Goal: Transaction & Acquisition: Purchase product/service

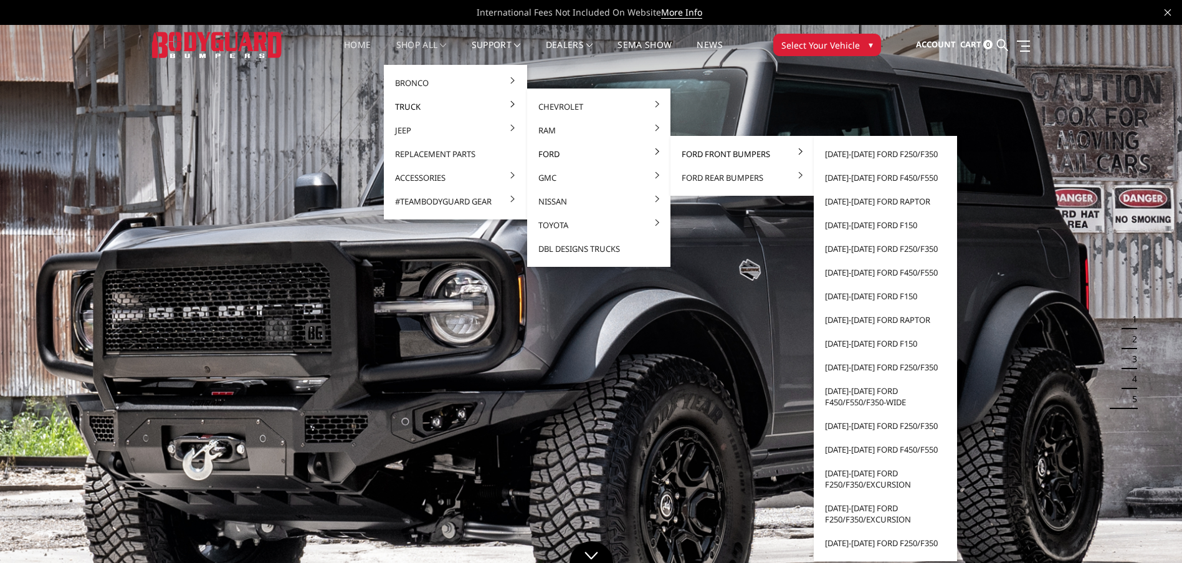
click at [705, 154] on link "Ford Front Bumpers" at bounding box center [742, 154] width 133 height 24
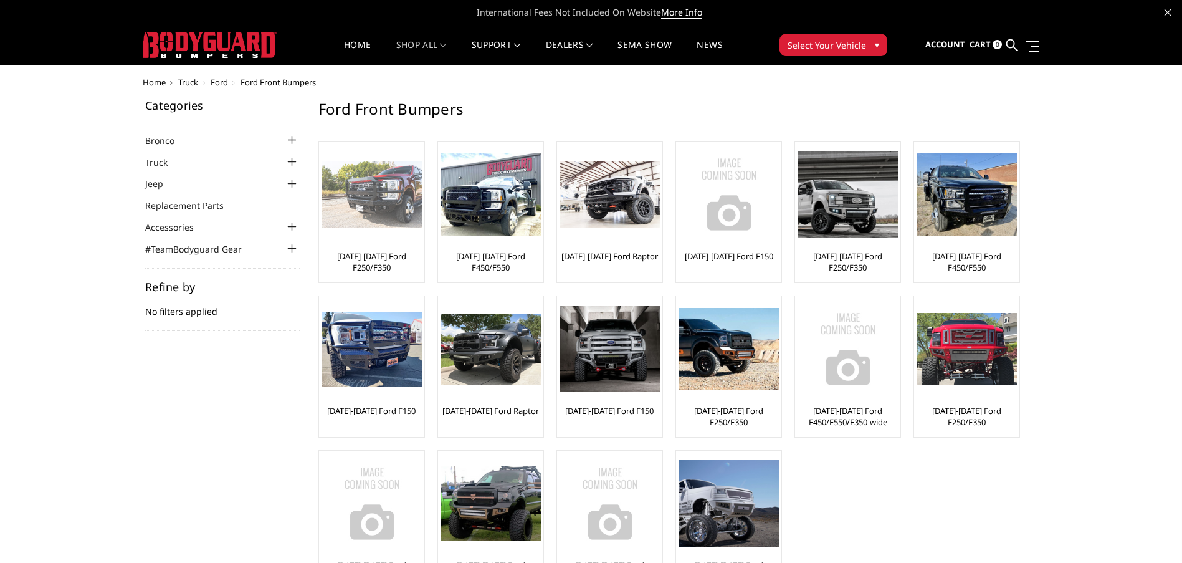
click at [379, 265] on link "[DATE]-[DATE] Ford F250/F350" at bounding box center [371, 262] width 99 height 22
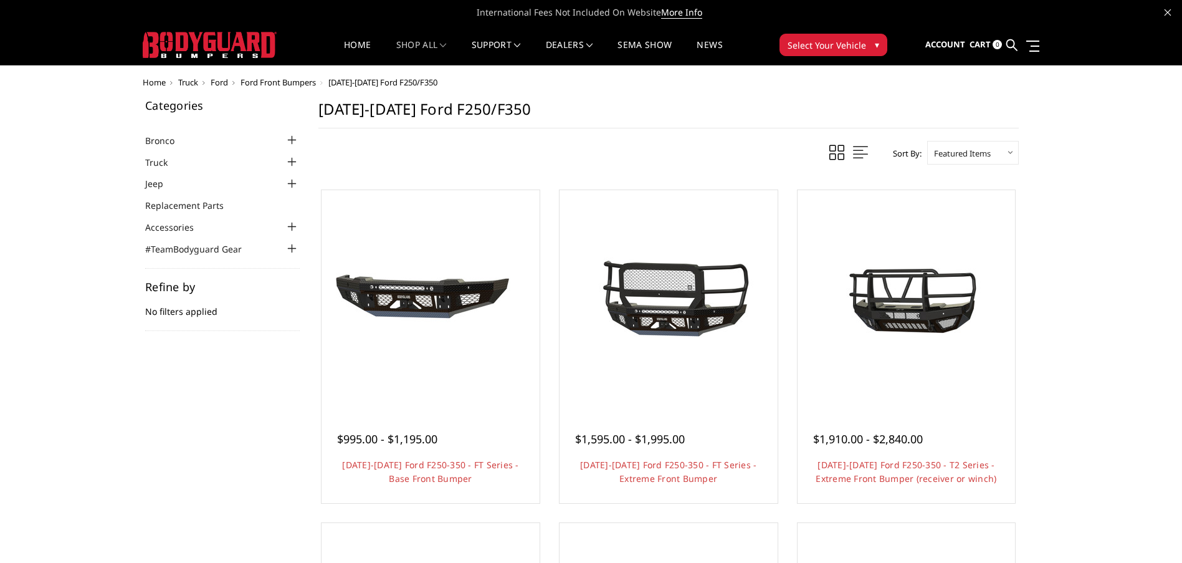
click at [1010, 155] on select "Featured Items Newest Items Best Selling A to Z Z to A By Review Price: Ascendi…" at bounding box center [973, 153] width 92 height 24
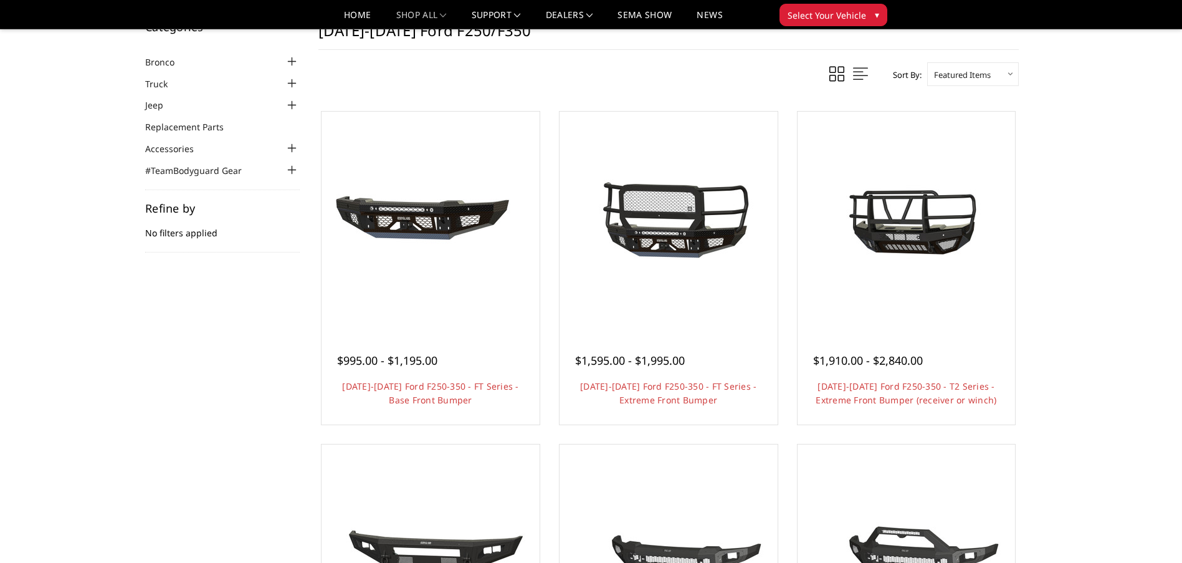
scroll to position [62, 0]
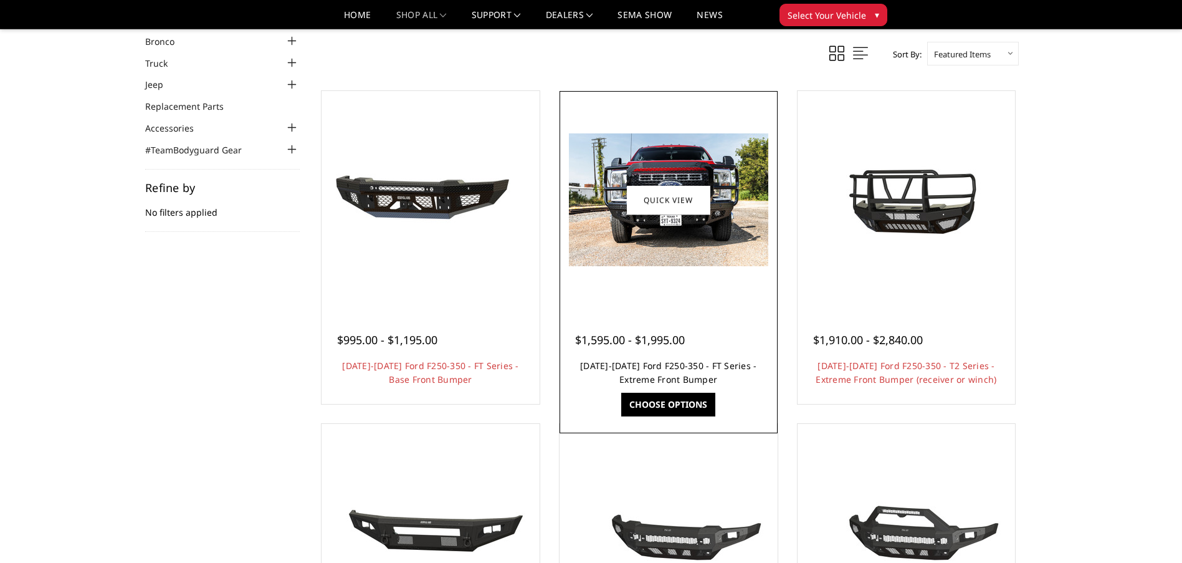
click at [685, 363] on link "[DATE]-[DATE] Ford F250-350 - FT Series - Extreme Front Bumper" at bounding box center [668, 373] width 176 height 26
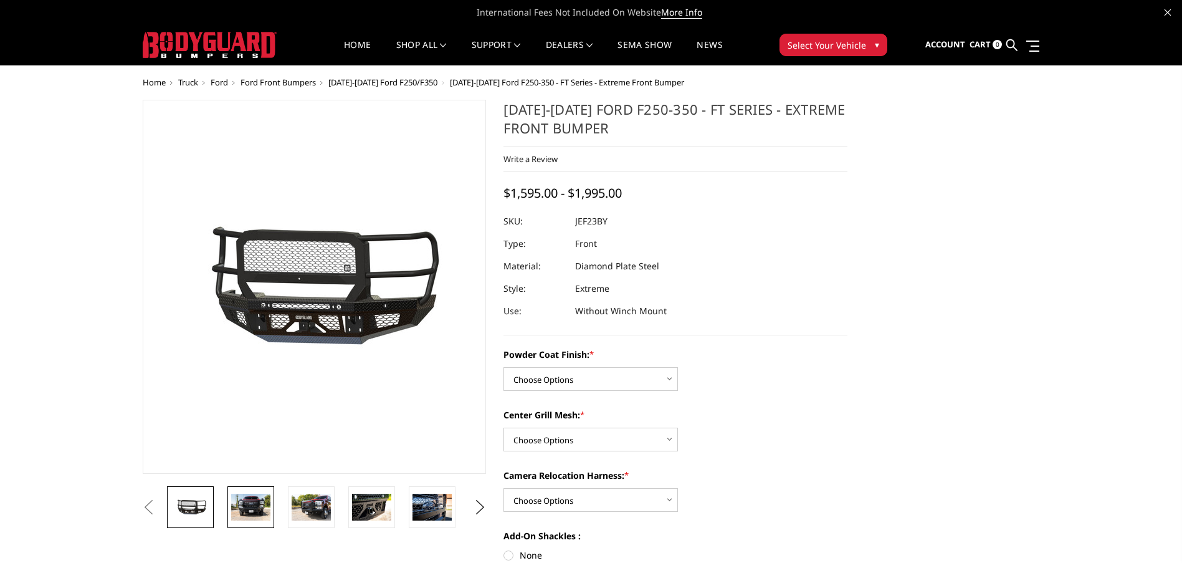
click at [267, 515] on img at bounding box center [250, 507] width 39 height 26
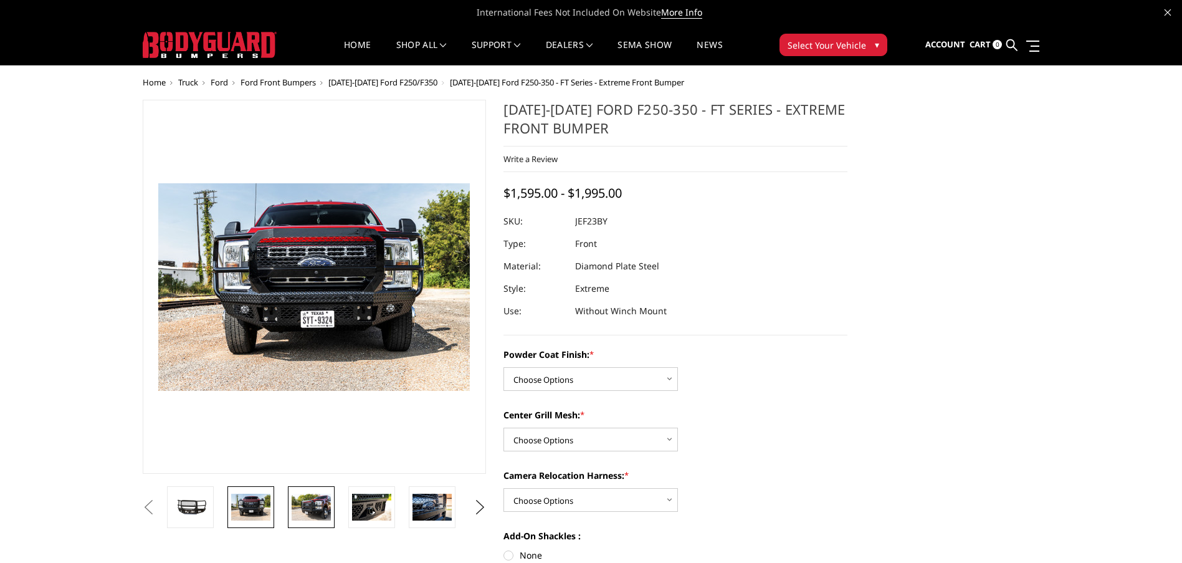
click at [314, 513] on img at bounding box center [311, 507] width 39 height 26
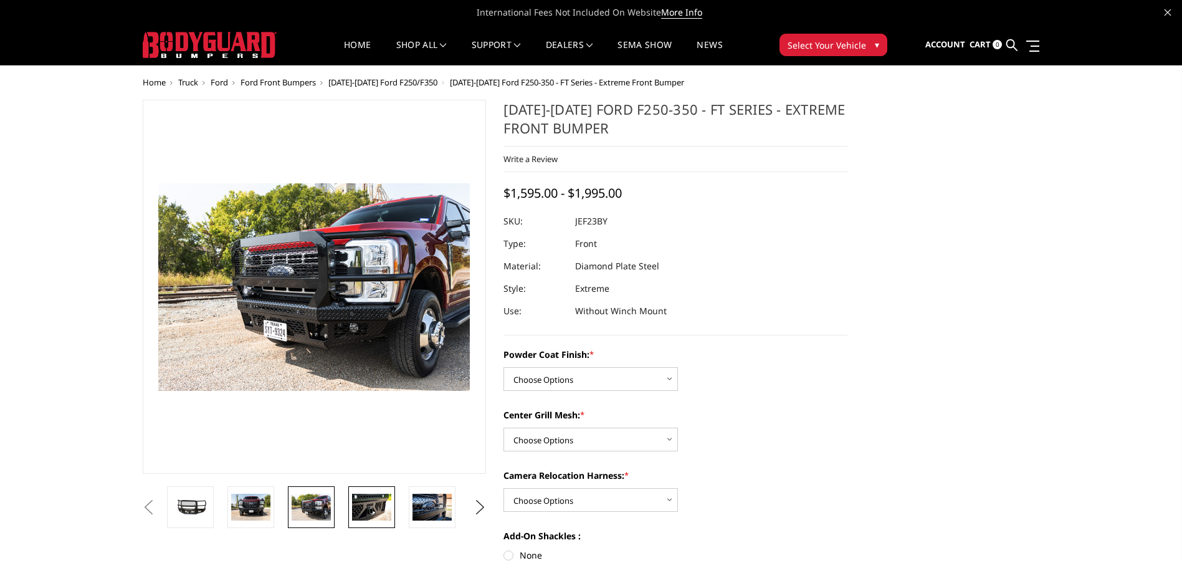
click at [363, 510] on img at bounding box center [371, 507] width 39 height 26
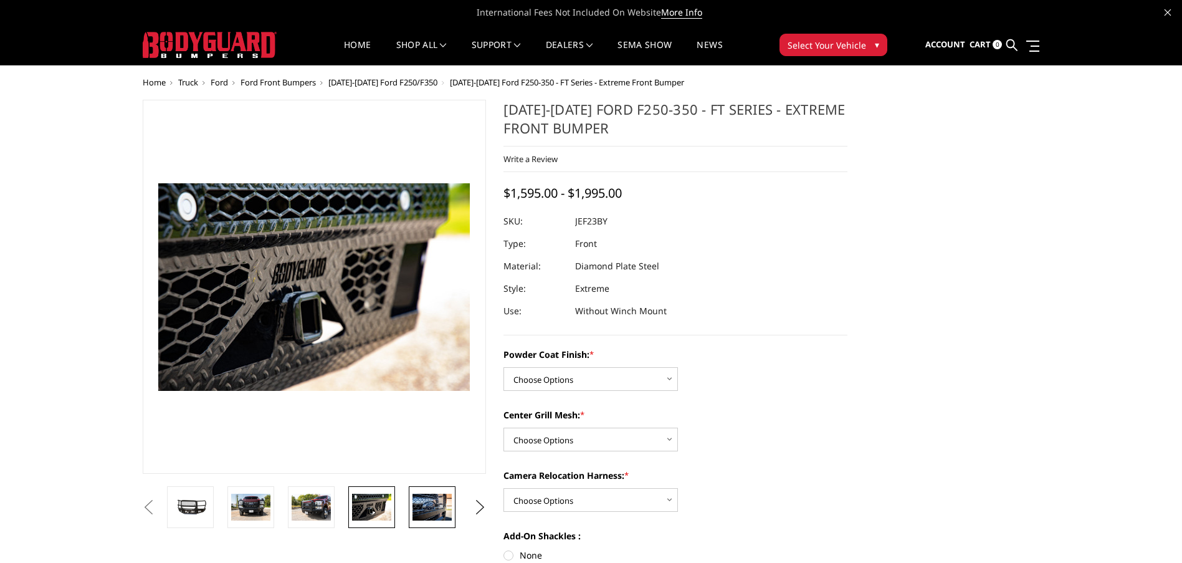
click at [427, 505] on img at bounding box center [432, 507] width 39 height 26
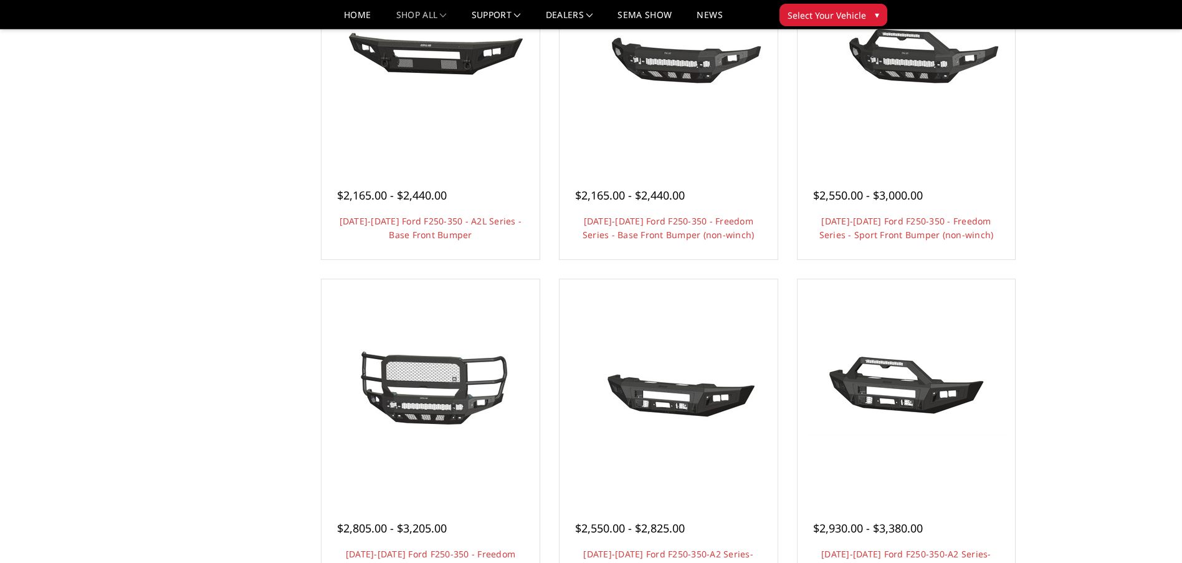
scroll to position [623, 0]
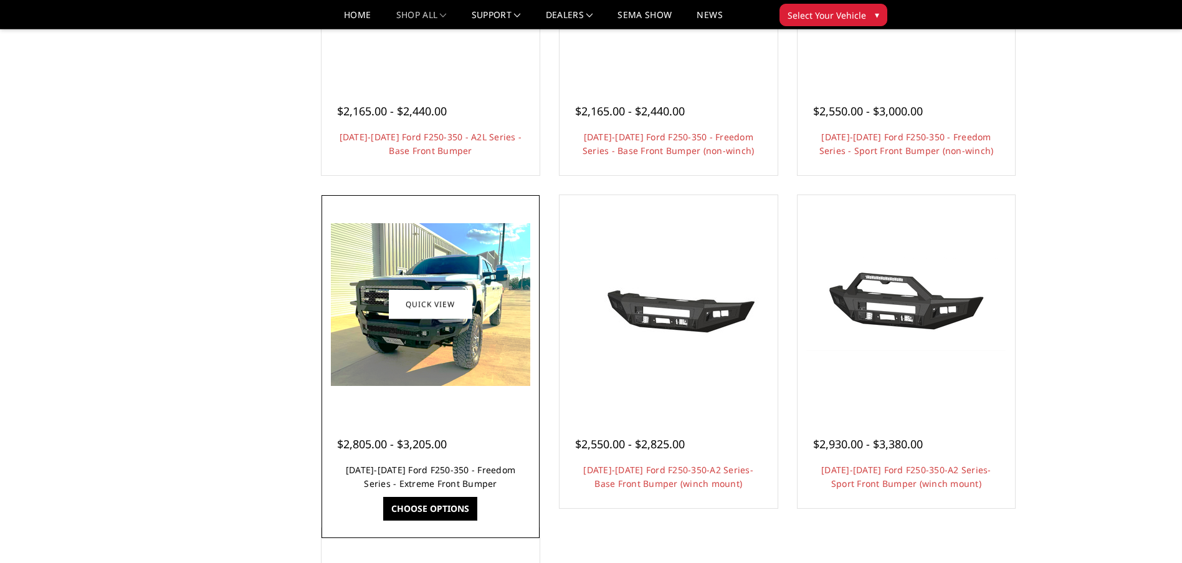
click at [374, 473] on link "[DATE]-[DATE] Ford F250-350 - Freedom Series - Extreme Front Bumper" at bounding box center [431, 477] width 170 height 26
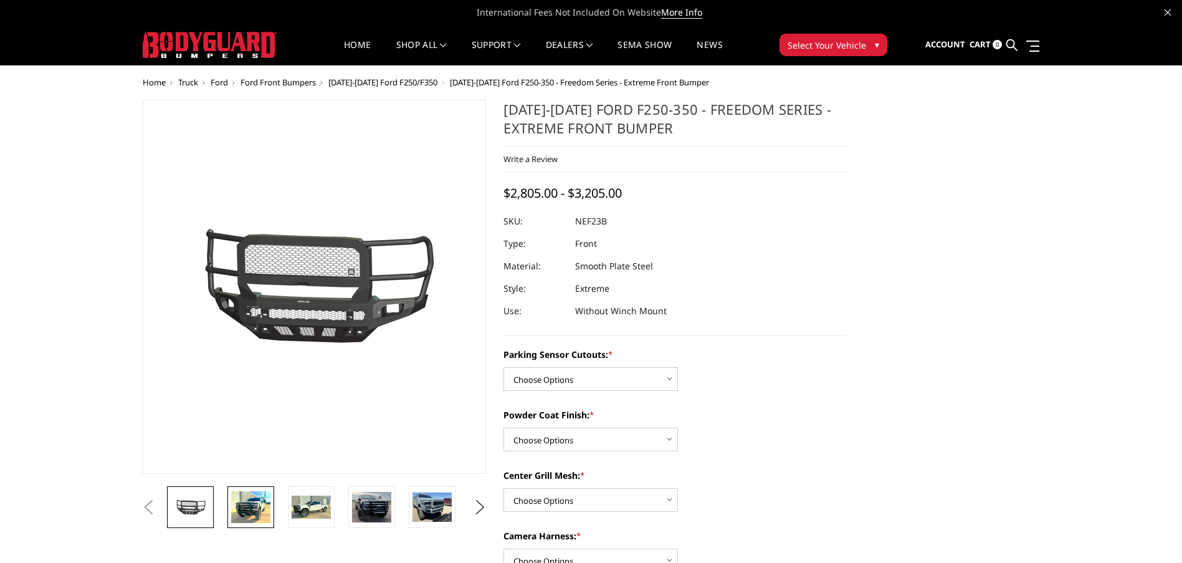
click at [257, 500] on img at bounding box center [250, 507] width 39 height 32
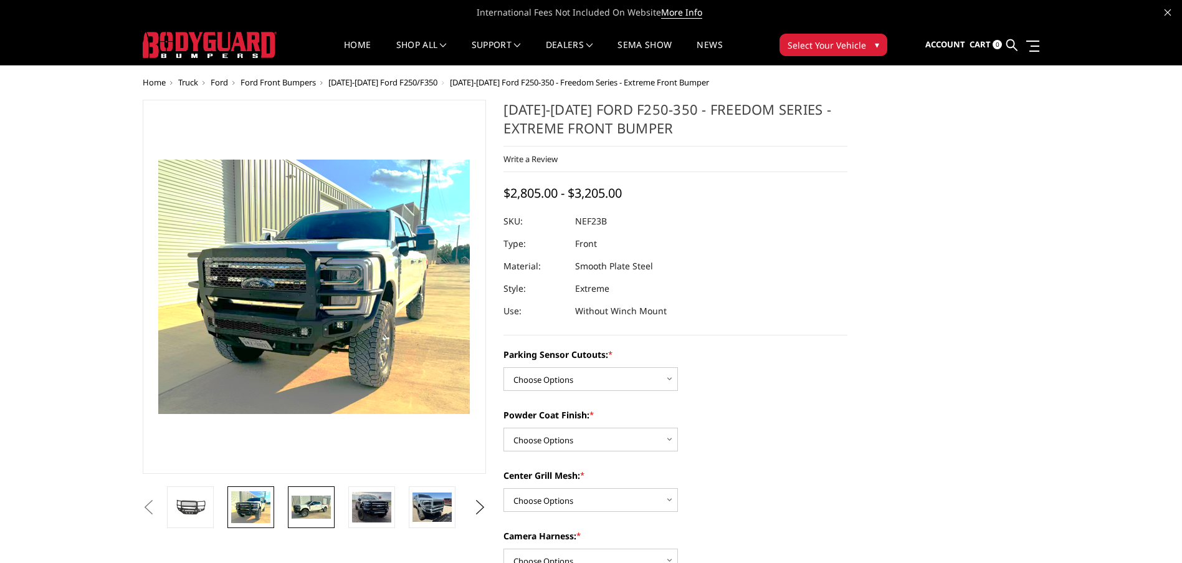
click at [310, 506] on img at bounding box center [311, 507] width 39 height 24
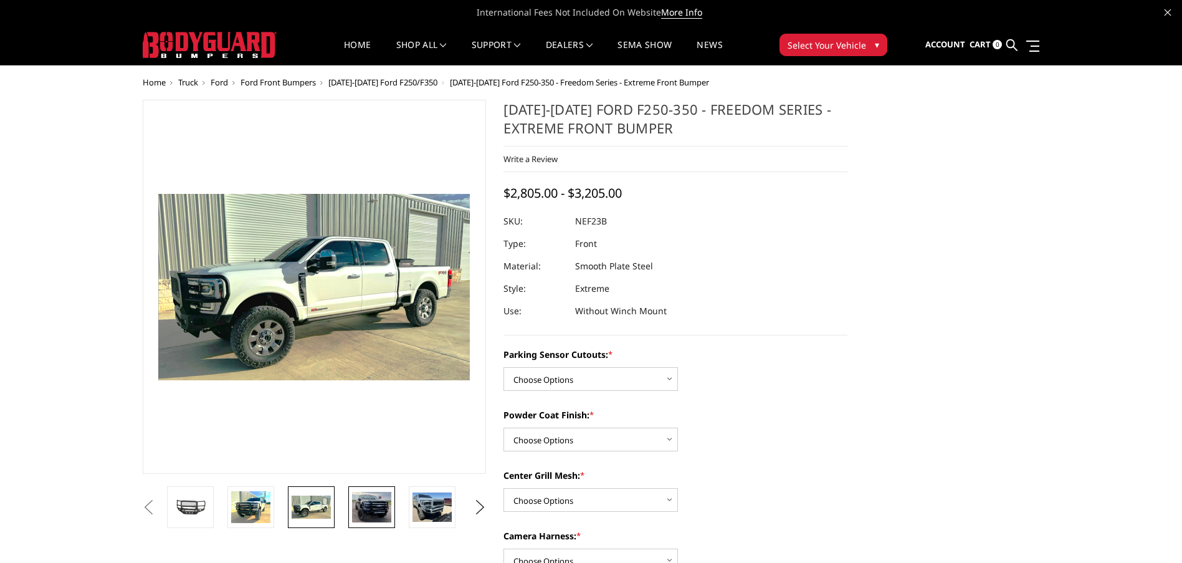
click at [367, 510] on img at bounding box center [371, 507] width 39 height 31
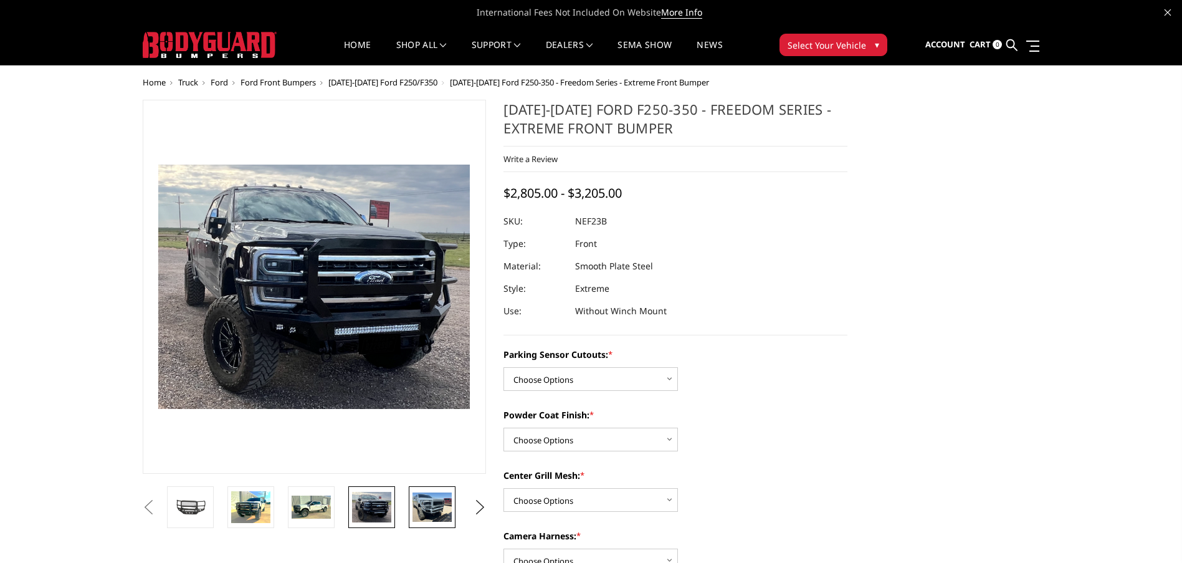
click at [431, 509] on img at bounding box center [432, 506] width 39 height 29
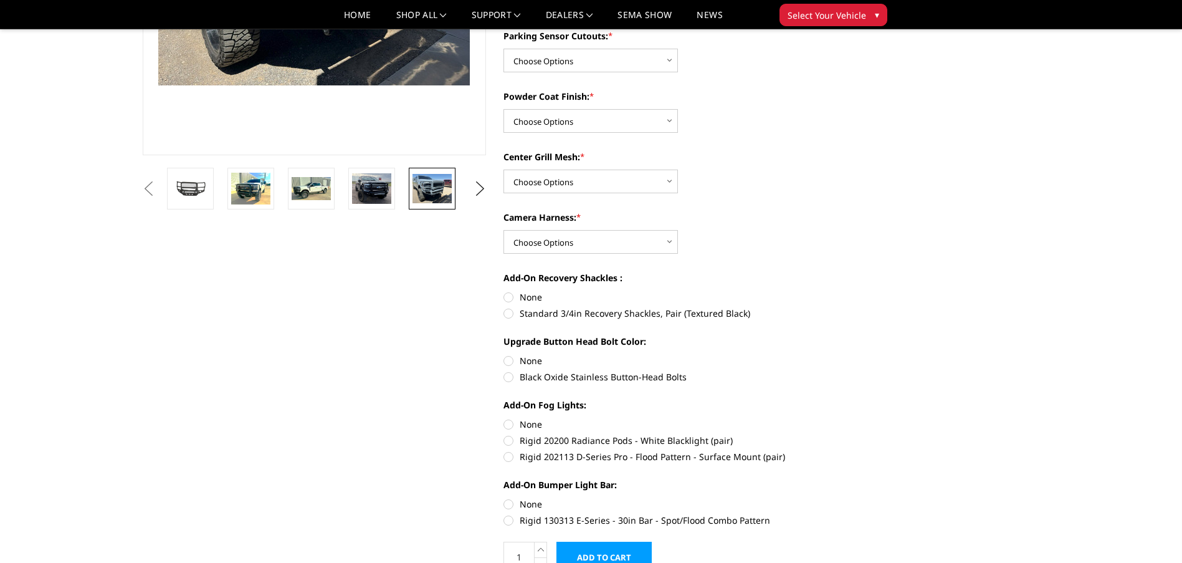
scroll to position [249, 0]
